Goal: Task Accomplishment & Management: Manage account settings

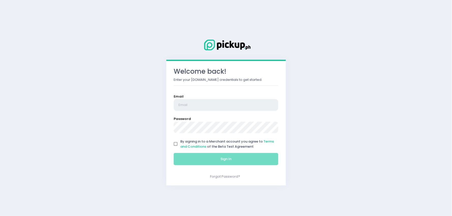
type input "saladstop.greenhills@rgoc.com.ph"
click at [178, 146] on input "By signing in to a Merchant account you agree to Terms and Conditions of the Be…" at bounding box center [176, 145] width 10 height 10
checkbox input "true"
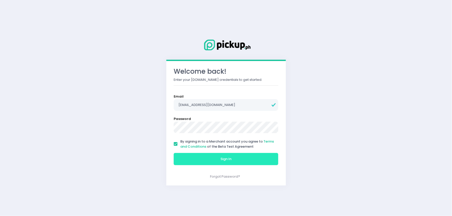
click at [185, 155] on button "Sign In" at bounding box center [226, 159] width 105 height 12
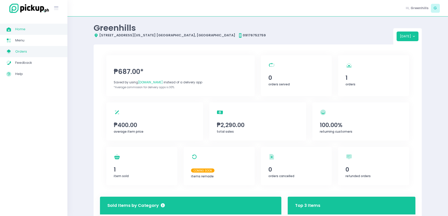
click at [35, 51] on span "Orders" at bounding box center [38, 51] width 46 height 7
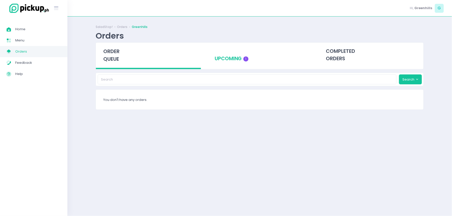
click at [245, 54] on div "upcoming 1" at bounding box center [260, 55] width 105 height 25
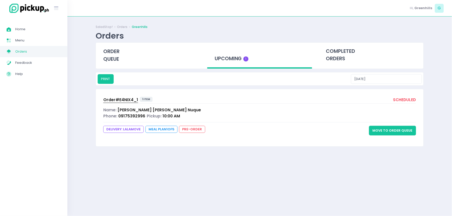
click at [377, 131] on button "Move to Order Queue" at bounding box center [392, 131] width 47 height 10
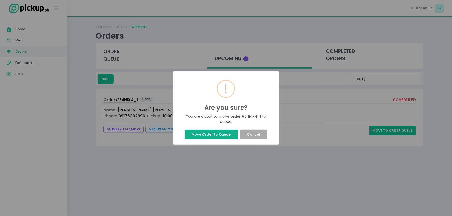
click at [228, 134] on button "Move Order to Queue" at bounding box center [211, 135] width 53 height 10
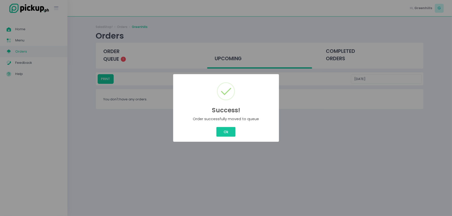
click at [227, 123] on div "Success! × Order successfully moved to queue Ok Cancel" at bounding box center [226, 108] width 106 height 68
drag, startPoint x: 226, startPoint y: 125, endPoint x: 223, endPoint y: 133, distance: 8.1
click at [225, 127] on div "Success! × Order successfully moved to queue Ok Cancel" at bounding box center [226, 108] width 106 height 68
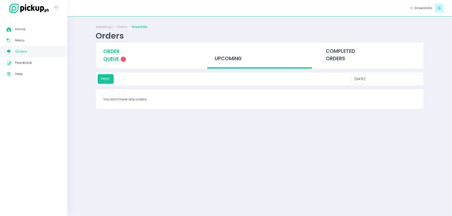
click at [122, 55] on div "order queue 1" at bounding box center [148, 55] width 105 height 25
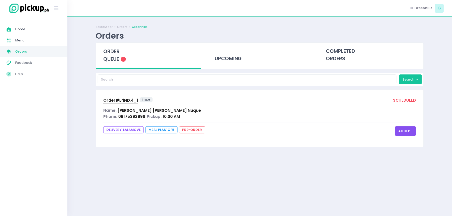
click at [116, 99] on span "Order# E4NIX4_1" at bounding box center [120, 100] width 35 height 5
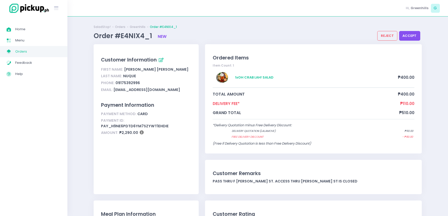
click at [414, 37] on button "accept" at bounding box center [410, 36] width 21 height 10
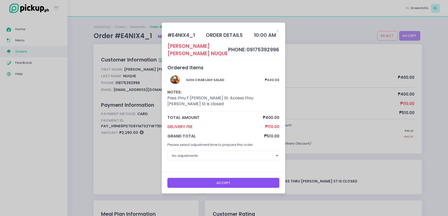
click at [195, 179] on button "Accept" at bounding box center [224, 183] width 112 height 10
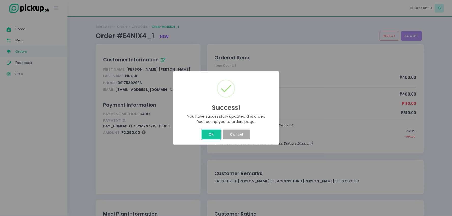
drag, startPoint x: 217, startPoint y: 138, endPoint x: 203, endPoint y: 128, distance: 17.6
click at [217, 139] on button "OK" at bounding box center [211, 135] width 19 height 10
